Goal: Check status: Check status

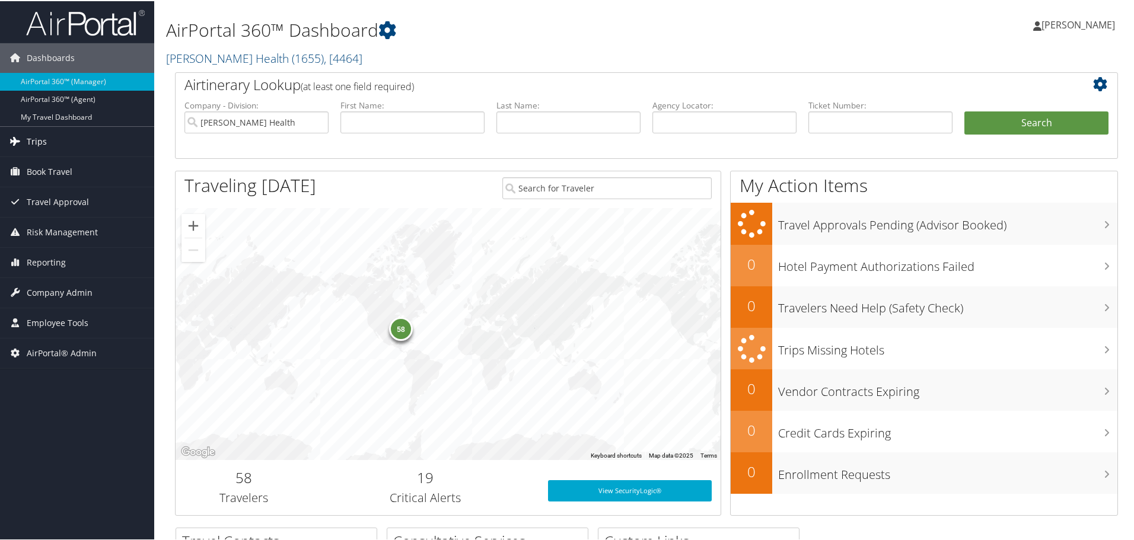
click at [48, 139] on link "Trips" at bounding box center [77, 141] width 154 height 30
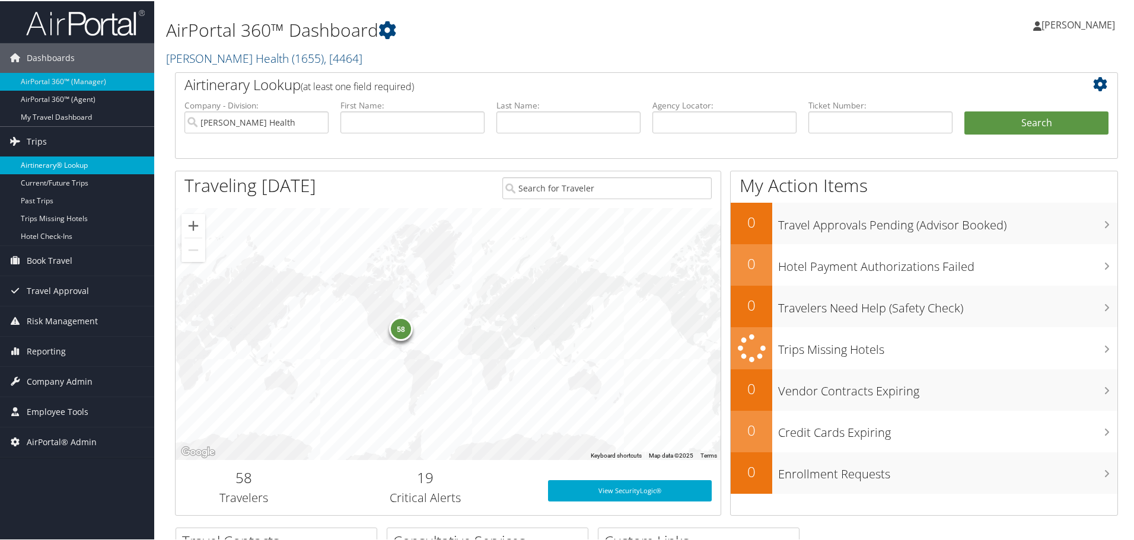
click at [43, 163] on link "Airtinerary® Lookup" at bounding box center [77, 164] width 154 height 18
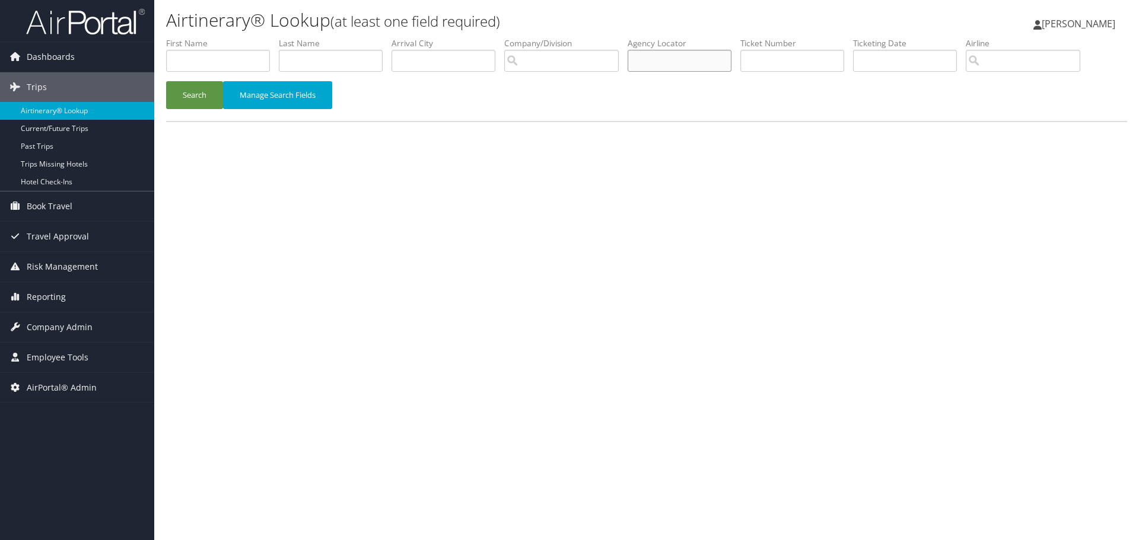
click at [651, 58] on input "text" at bounding box center [680, 61] width 104 height 22
type input "djfnkn"
click at [203, 98] on button "Search" at bounding box center [194, 95] width 57 height 28
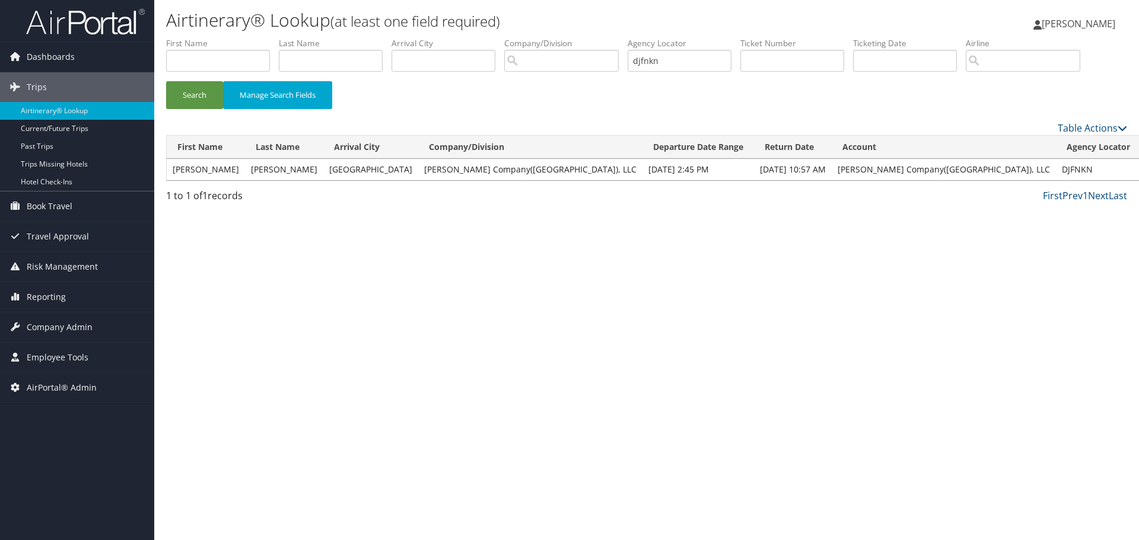
click at [1138, 171] on link "View" at bounding box center [1155, 169] width 18 height 11
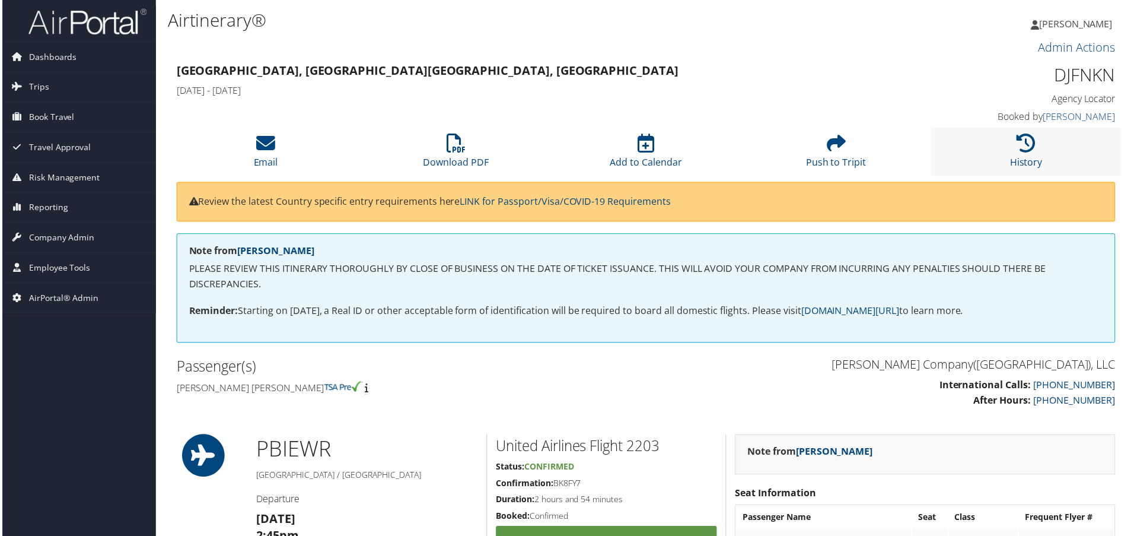
click at [1014, 155] on li "History" at bounding box center [1028, 152] width 191 height 48
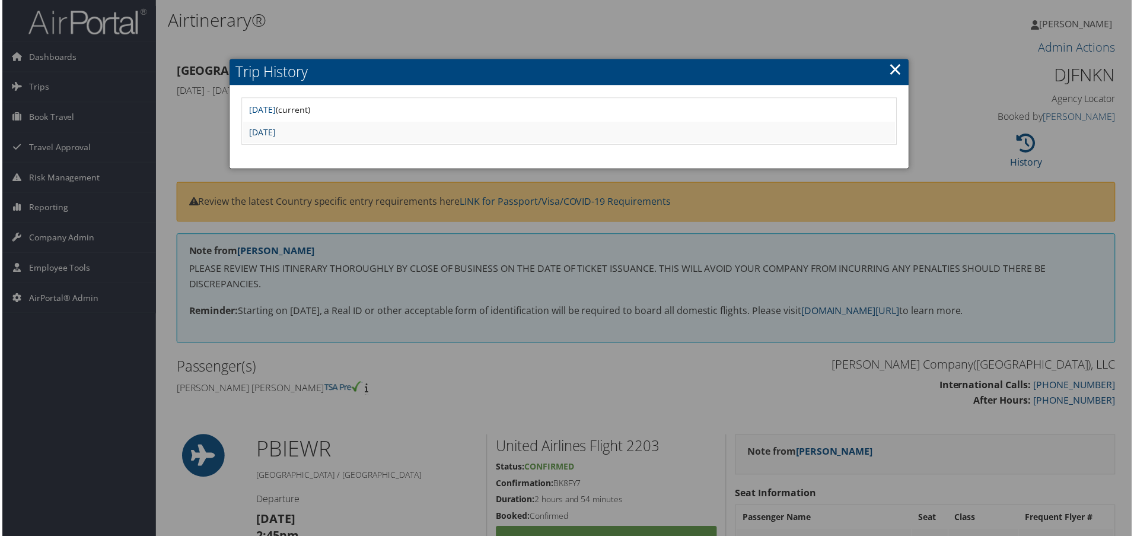
click at [275, 133] on link "Wed Sep 24 16:14:42 MDT 2025" at bounding box center [261, 132] width 27 height 11
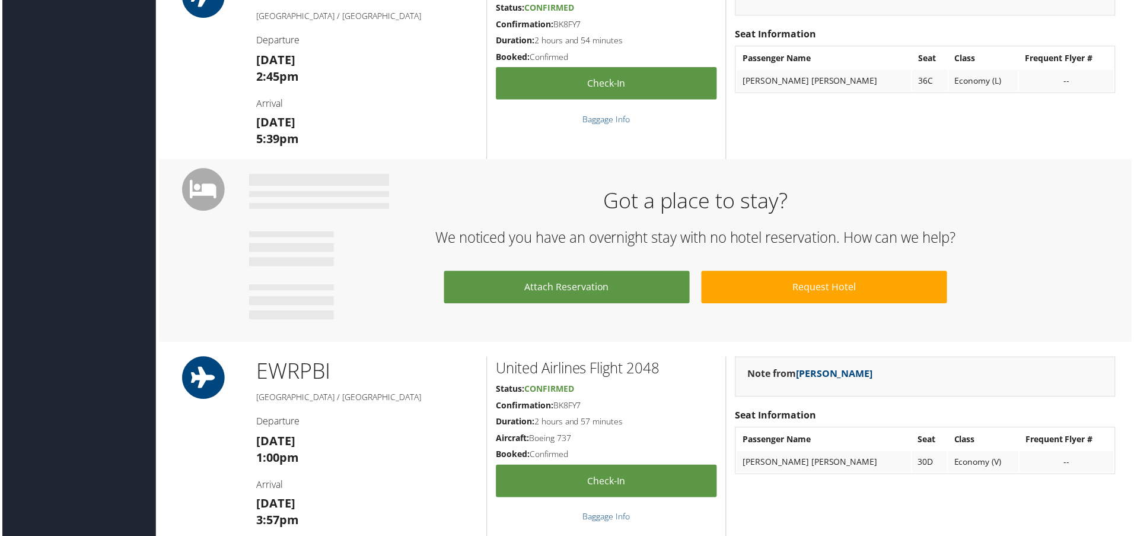
scroll to position [534, 0]
